Goal: Check status

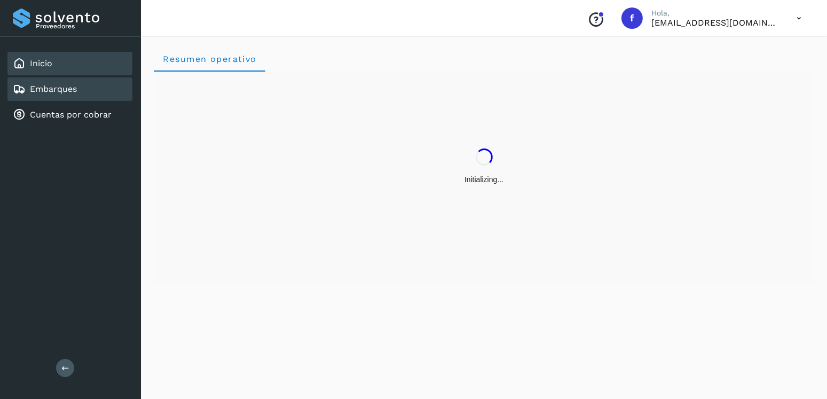
click at [57, 98] on div "Embarques" at bounding box center [69, 88] width 125 height 23
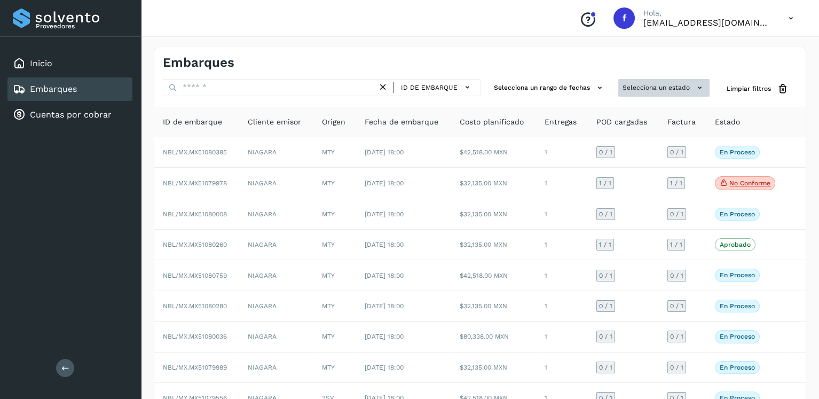
click at [648, 85] on button "Selecciona un estado" at bounding box center [663, 88] width 91 height 18
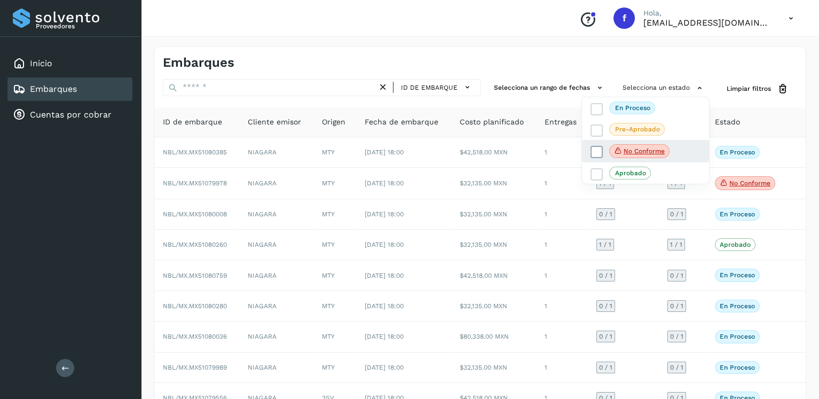
click at [598, 148] on icon at bounding box center [597, 152] width 11 height 11
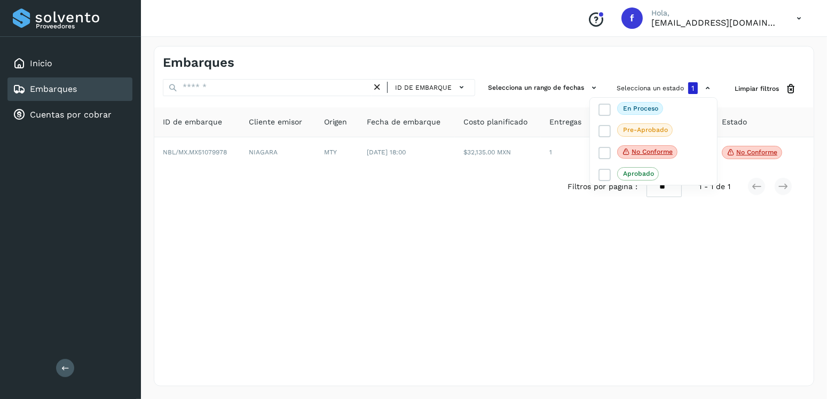
click at [464, 293] on div at bounding box center [413, 199] width 827 height 399
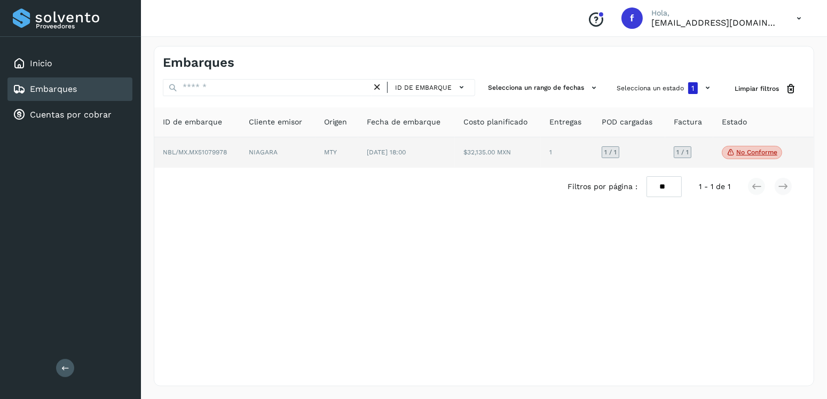
click at [732, 150] on icon at bounding box center [731, 152] width 9 height 10
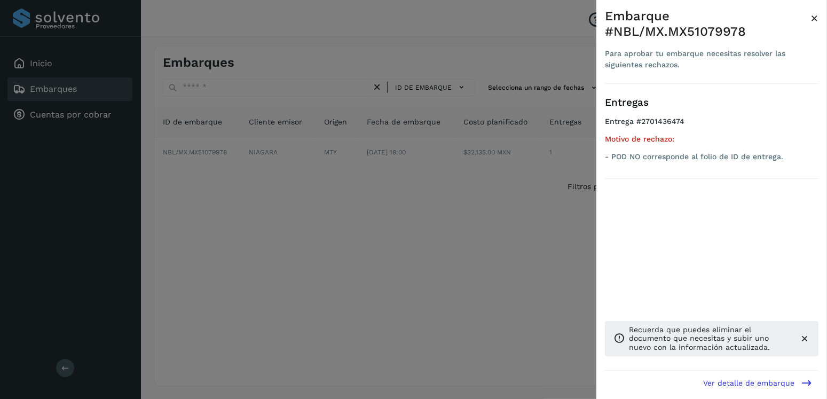
click at [451, 261] on div at bounding box center [413, 199] width 827 height 399
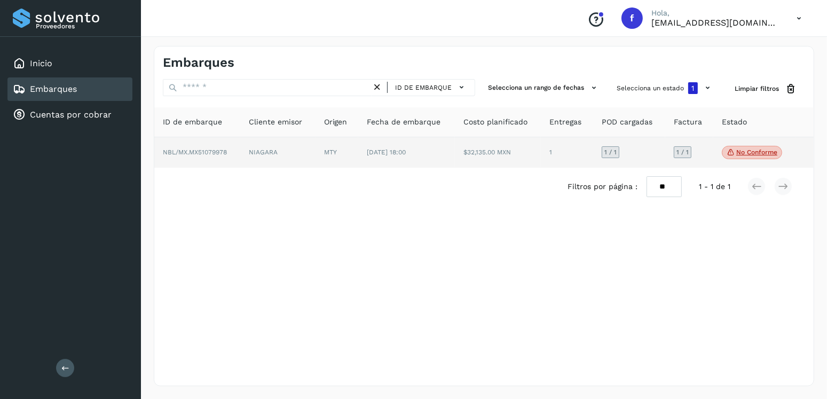
click at [346, 151] on td "MTY" at bounding box center [337, 152] width 43 height 31
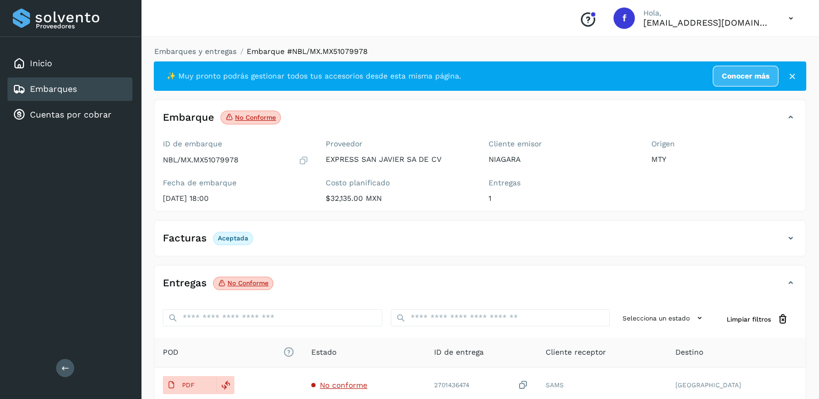
scroll to position [107, 0]
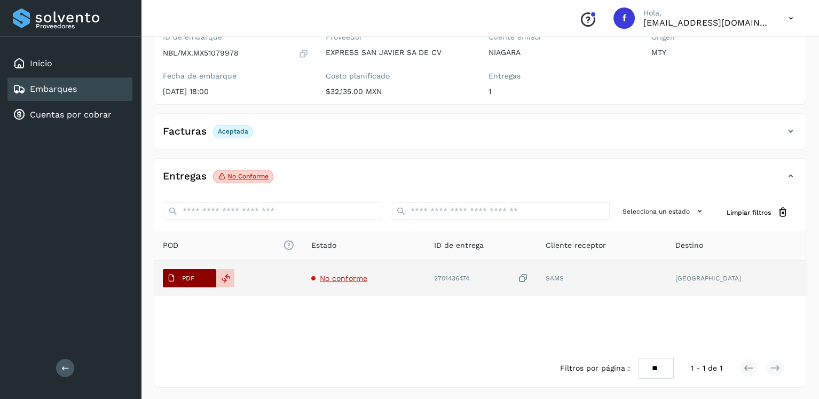
click at [174, 276] on icon at bounding box center [171, 278] width 9 height 9
